Goal: Task Accomplishment & Management: Manage account settings

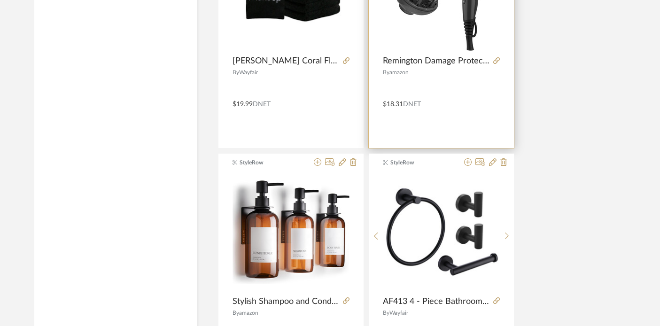
scroll to position [9914, 0]
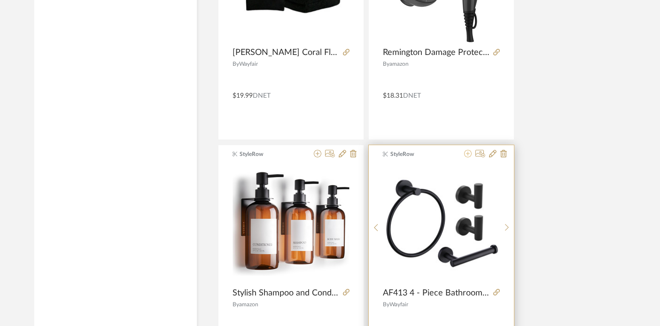
click at [468, 154] on icon at bounding box center [468, 154] width 8 height 8
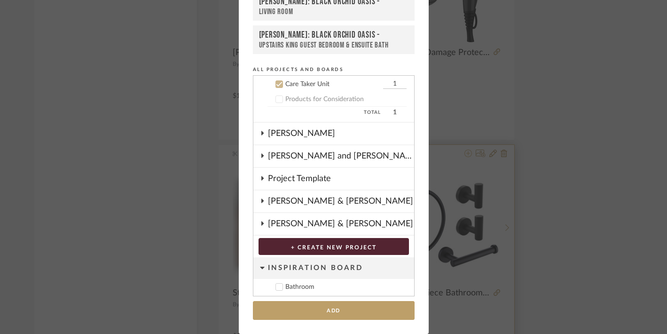
scroll to position [429, 0]
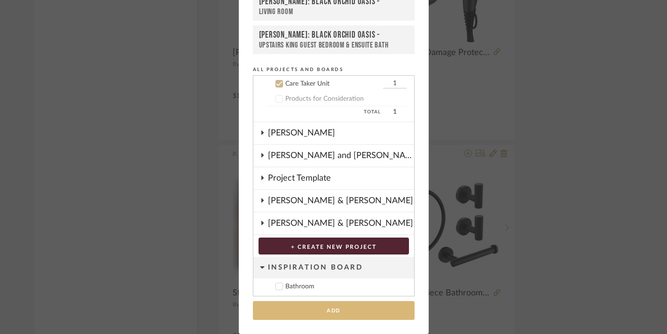
click at [326, 307] on button "Add" at bounding box center [334, 310] width 162 height 19
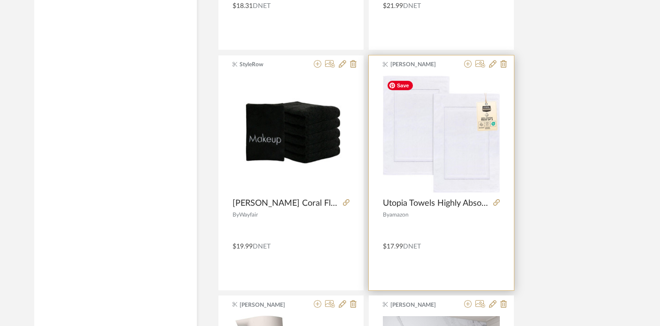
scroll to position [3244, 0]
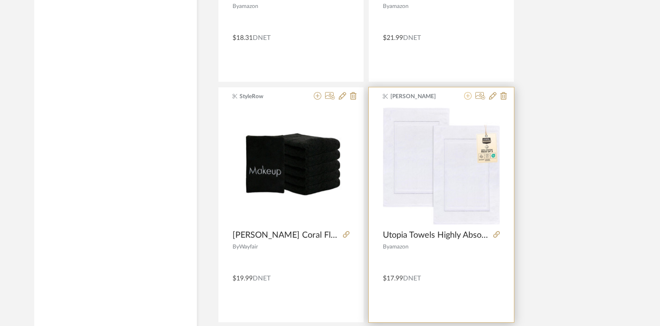
click at [466, 95] on icon at bounding box center [468, 96] width 8 height 8
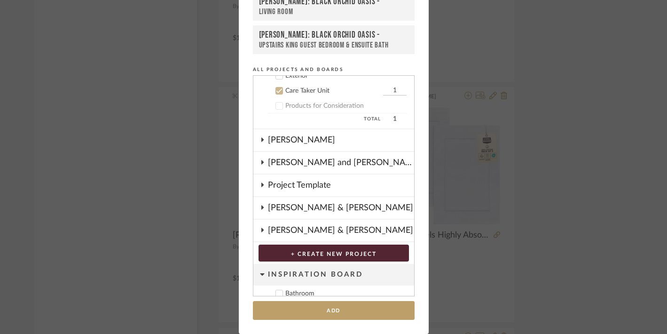
scroll to position [429, 0]
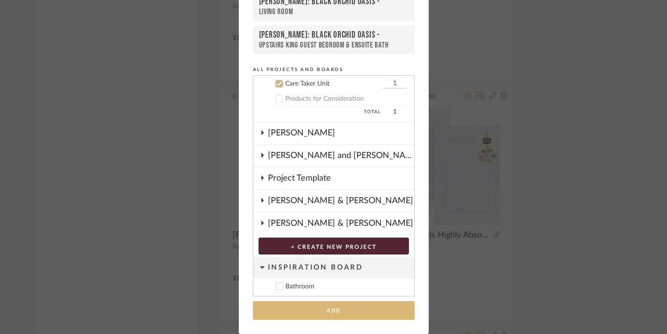
click at [322, 311] on button "Add" at bounding box center [334, 310] width 162 height 19
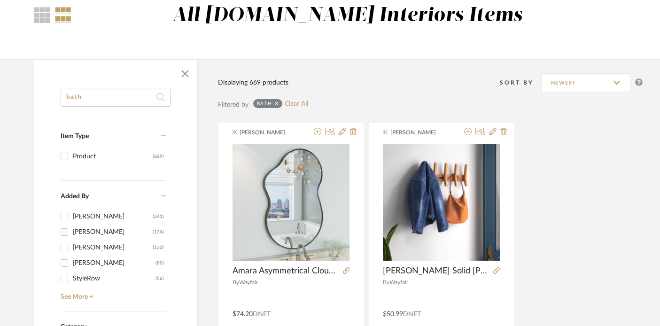
scroll to position [0, 0]
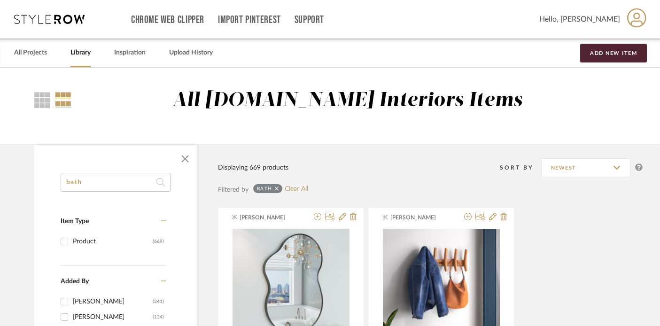
click at [117, 179] on input "bath" at bounding box center [116, 182] width 110 height 19
drag, startPoint x: 117, startPoint y: 179, endPoint x: 49, endPoint y: 178, distance: 68.1
click at [23, 52] on link "All Projects" at bounding box center [30, 53] width 33 height 13
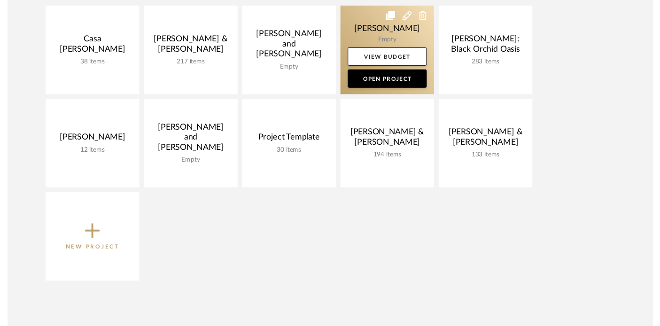
scroll to position [228, 0]
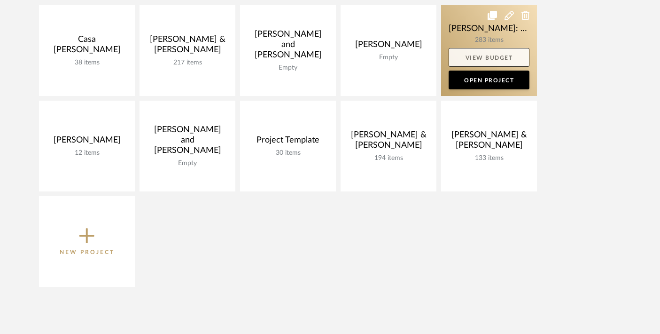
click at [473, 59] on link "View Budget" at bounding box center [489, 57] width 81 height 19
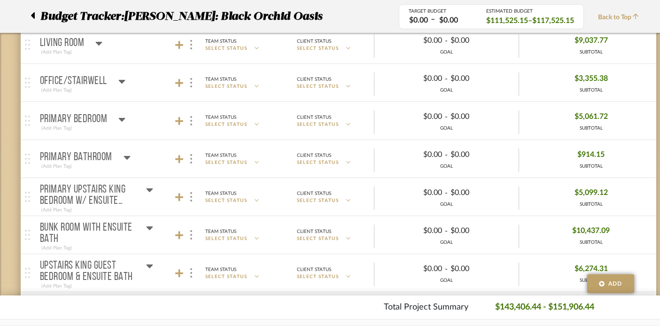
scroll to position [354, 0]
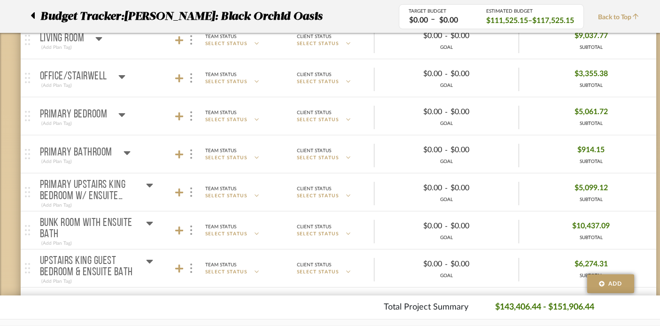
click at [125, 153] on icon at bounding box center [127, 152] width 7 height 11
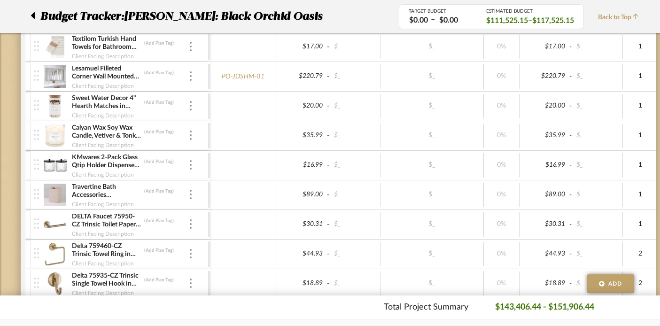
scroll to position [517, 0]
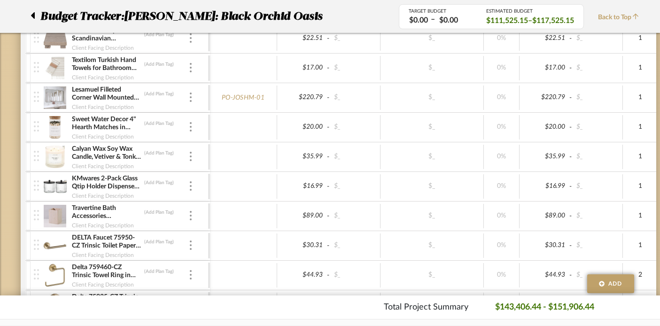
click at [61, 93] on img at bounding box center [55, 97] width 23 height 23
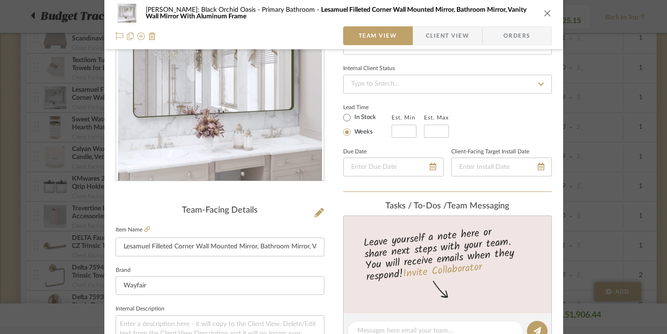
scroll to position [114, 0]
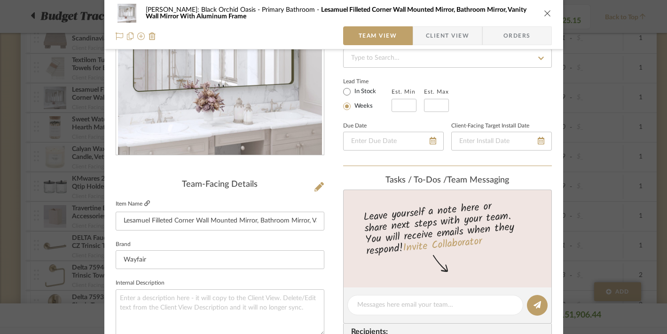
click at [145, 202] on icon at bounding box center [147, 203] width 6 height 6
